Goal: Check status: Check status

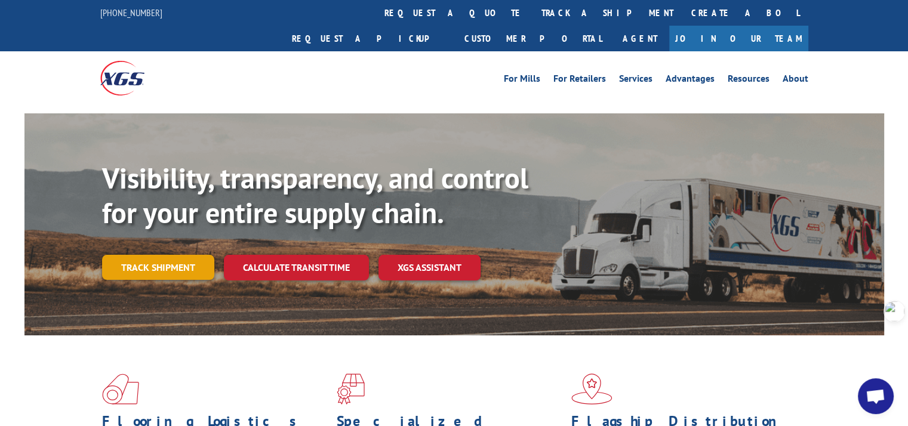
click at [172, 255] on link "Track shipment" at bounding box center [158, 267] width 112 height 25
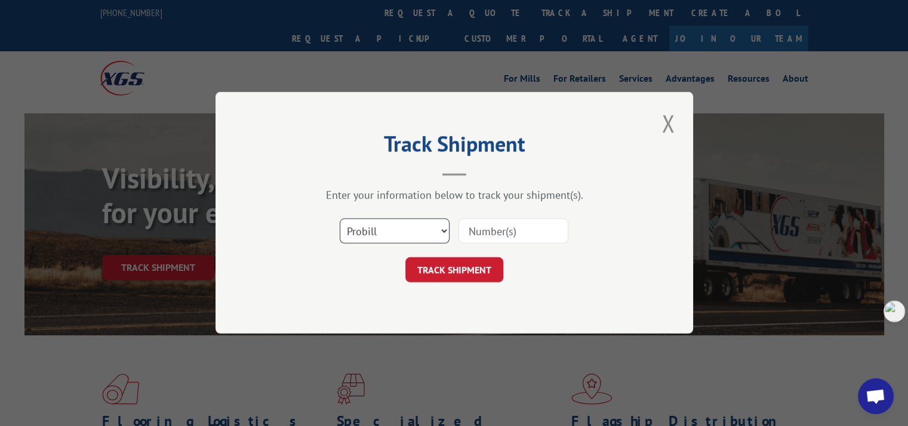
drag, startPoint x: 389, startPoint y: 234, endPoint x: 388, endPoint y: 241, distance: 7.2
click at [389, 234] on select "Select category... Probill BOL PO" at bounding box center [395, 231] width 110 height 25
select select "po"
click at [340, 219] on select "Select category... Probill BOL PO" at bounding box center [395, 231] width 110 height 25
click at [511, 236] on input at bounding box center [513, 231] width 110 height 25
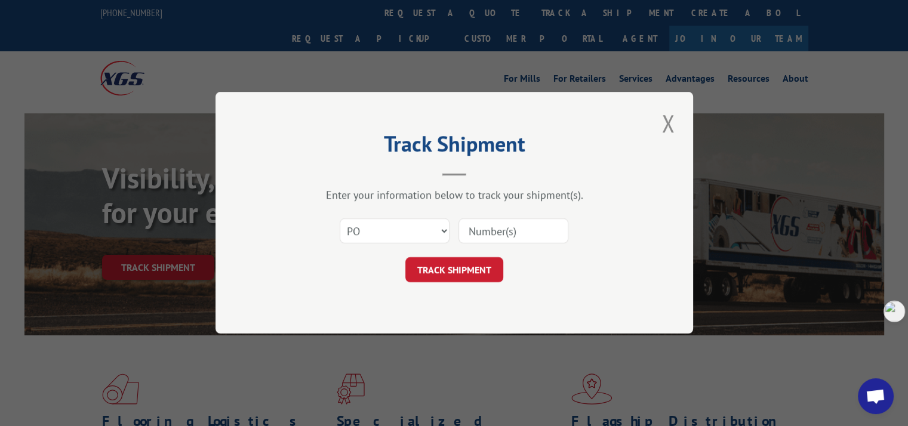
paste input "294079902"
type input "294079902"
click at [476, 266] on button "TRACK SHIPMENT" at bounding box center [454, 270] width 98 height 25
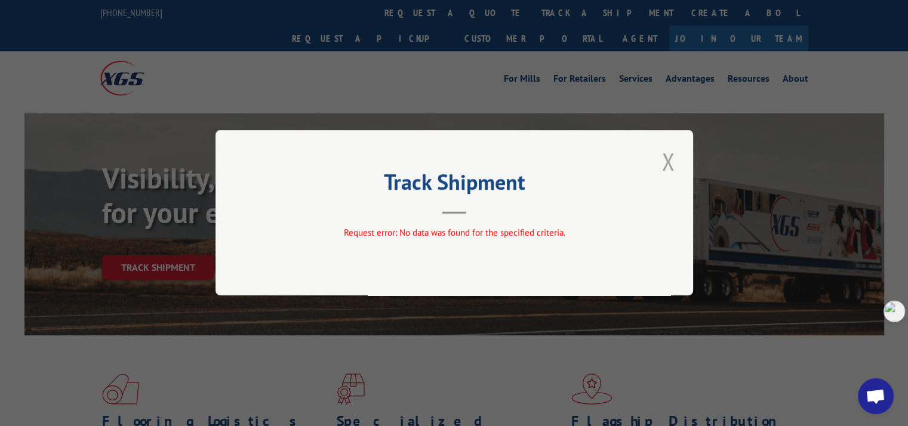
click at [670, 166] on button "Close modal" at bounding box center [668, 161] width 20 height 33
